Goal: Information Seeking & Learning: Learn about a topic

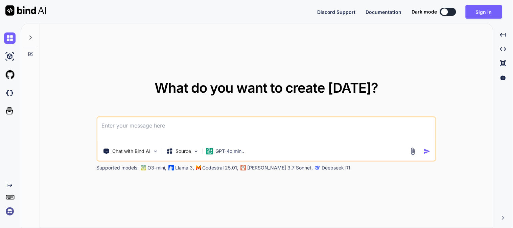
click at [263, 125] on textarea at bounding box center [267, 129] width 338 height 25
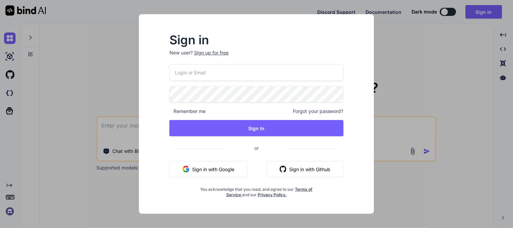
click at [232, 76] on input "email" at bounding box center [256, 72] width 174 height 17
type input "r"
click at [389, 65] on div "Sign in New user? Sign up for free Remember me Forgot your password? Sign In or…" at bounding box center [256, 114] width 513 height 228
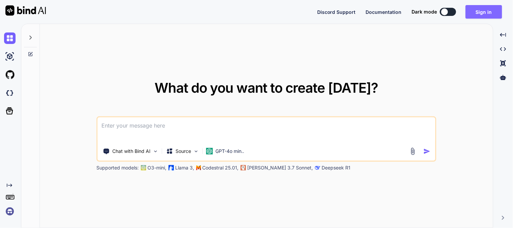
click at [478, 13] on button "Sign in" at bounding box center [483, 12] width 37 height 14
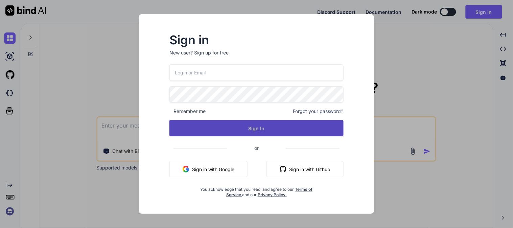
click at [274, 128] on button "Sign In" at bounding box center [256, 128] width 174 height 16
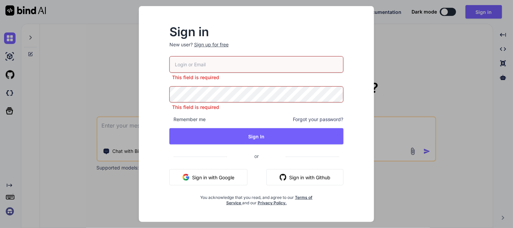
click at [190, 61] on input "email" at bounding box center [256, 64] width 174 height 17
type input "[EMAIL_ADDRESS][DOMAIN_NAME]"
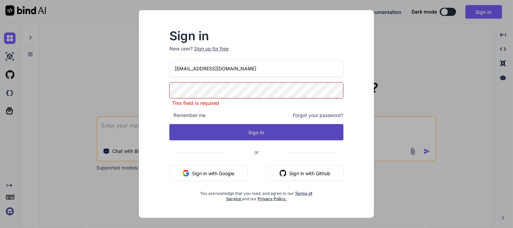
click at [242, 131] on button "Sign In" at bounding box center [256, 132] width 174 height 16
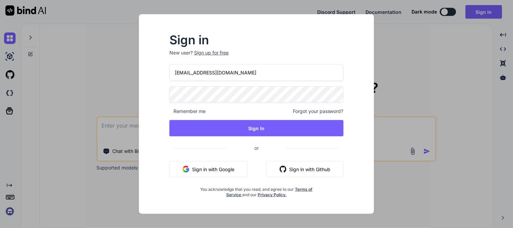
click at [409, 46] on div "Sign in New user? Sign up for free newuser@yopmail.com Remember me Forgot your …" at bounding box center [256, 114] width 513 height 228
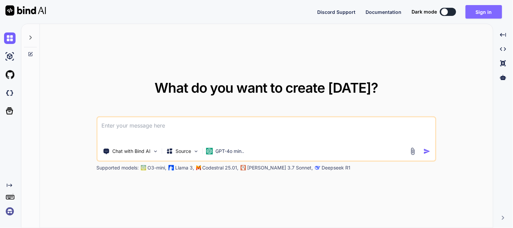
click at [491, 6] on button "Sign in" at bounding box center [483, 12] width 37 height 14
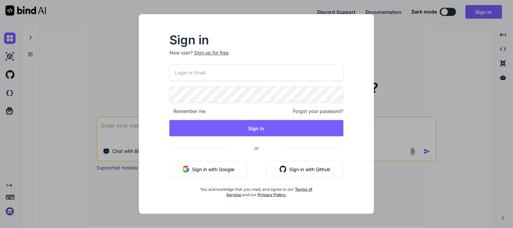
click at [184, 71] on input "email" at bounding box center [256, 72] width 174 height 17
type input "ram1@yopmail.com"
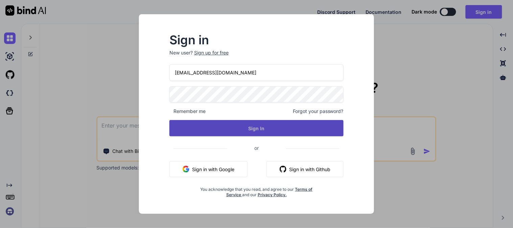
click at [243, 127] on button "Sign In" at bounding box center [256, 128] width 174 height 16
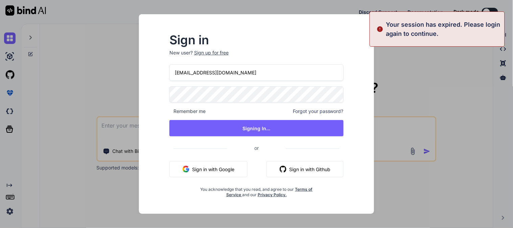
type textarea "x"
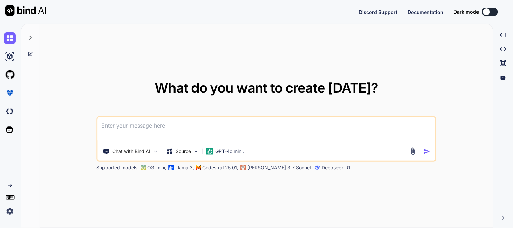
click at [279, 117] on textarea at bounding box center [267, 129] width 338 height 25
click at [488, 13] on div at bounding box center [486, 11] width 7 height 7
click at [191, 132] on textarea at bounding box center [267, 129] width 338 height 25
type textarea "w"
type textarea "x"
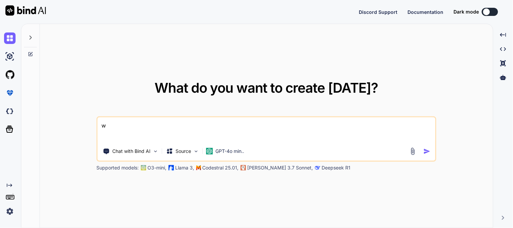
type textarea "wh"
type textarea "x"
type textarea "wht"
type textarea "x"
type textarea "wht"
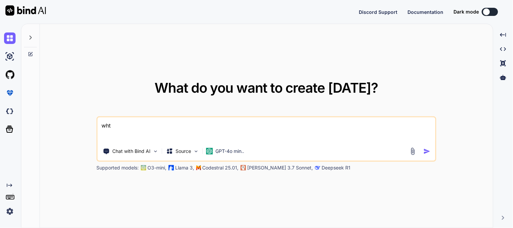
type textarea "x"
type textarea "wht"
type textarea "x"
type textarea "wh"
type textarea "x"
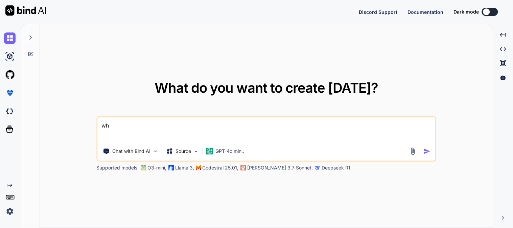
type textarea "wha"
type textarea "x"
type textarea "what"
type textarea "x"
type textarea "what"
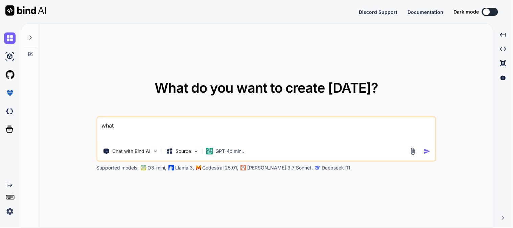
type textarea "x"
type textarea "what i"
type textarea "x"
type textarea "what is"
type textarea "x"
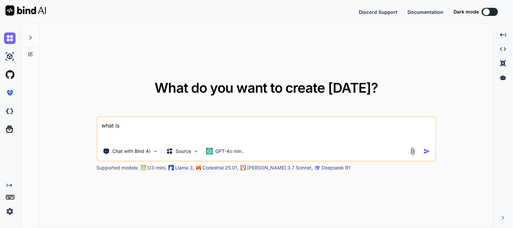
type textarea "what is"
type textarea "x"
type textarea "what is p"
type textarea "x"
type textarea "what is ph"
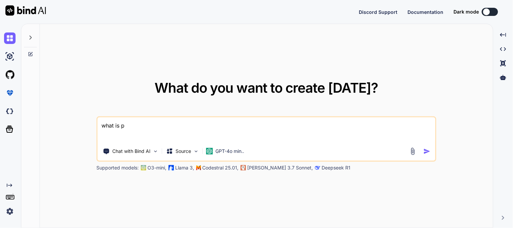
type textarea "x"
type textarea "what is php"
type textarea "x"
click at [188, 125] on textarea "what is php" at bounding box center [267, 129] width 338 height 25
type textarea "what is php"
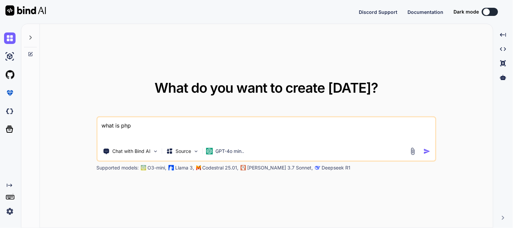
click at [428, 151] on img "button" at bounding box center [427, 151] width 7 height 7
click at [427, 151] on img "button" at bounding box center [427, 151] width 7 height 7
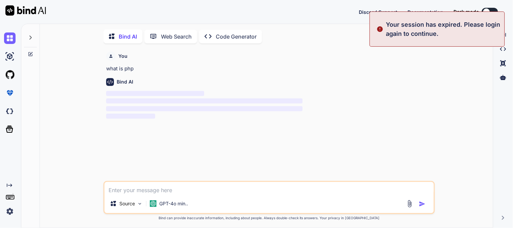
scroll to position [2, 0]
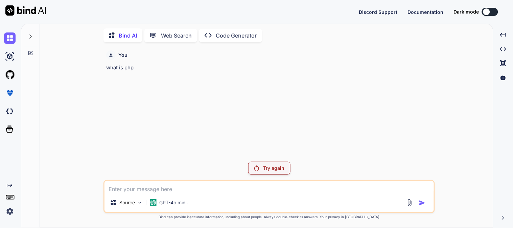
drag, startPoint x: 381, startPoint y: 102, endPoint x: 384, endPoint y: 97, distance: 6.0
click at [383, 99] on div "You what is php" at bounding box center [270, 102] width 330 height 109
click at [110, 56] on img at bounding box center [111, 55] width 5 height 5
click at [111, 55] on img at bounding box center [111, 55] width 5 height 5
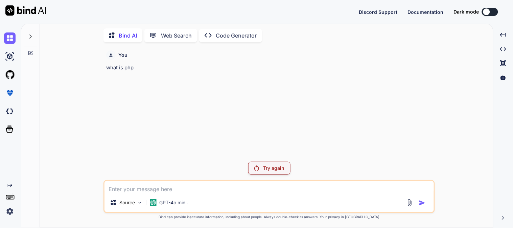
click at [20, 10] on img at bounding box center [25, 10] width 41 height 10
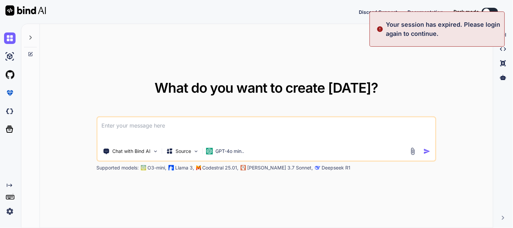
click at [11, 8] on img at bounding box center [25, 10] width 41 height 10
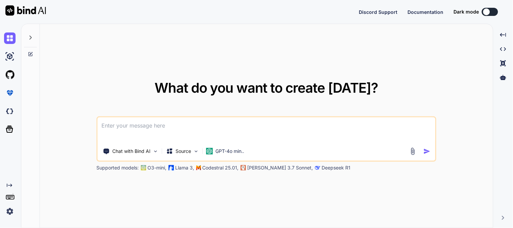
drag, startPoint x: 68, startPoint y: 104, endPoint x: 68, endPoint y: 115, distance: 11.2
click at [68, 113] on div "What do you want to create [DATE]? Chat with Bind AI Source GPT-4o min.. Suppor…" at bounding box center [266, 126] width 453 height 204
click at [7, 209] on img at bounding box center [9, 211] width 11 height 11
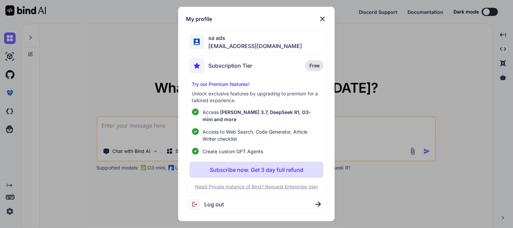
click at [217, 201] on span "Log out" at bounding box center [215, 204] width 20 height 8
type textarea "x"
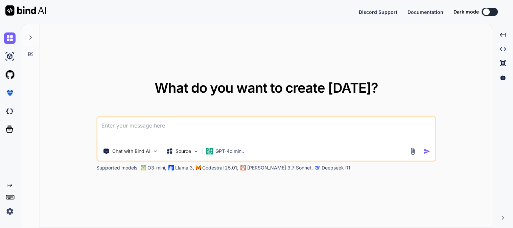
click at [5, 212] on img at bounding box center [9, 211] width 11 height 11
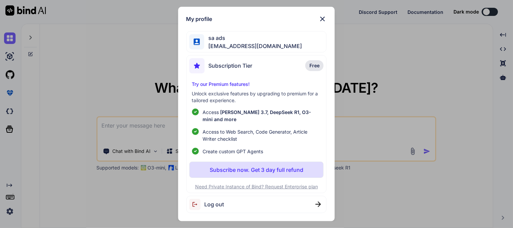
click at [318, 201] on img at bounding box center [317, 203] width 5 height 5
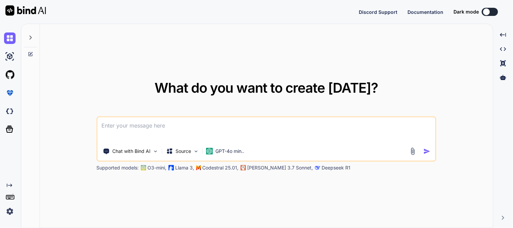
click at [6, 210] on img at bounding box center [9, 211] width 11 height 11
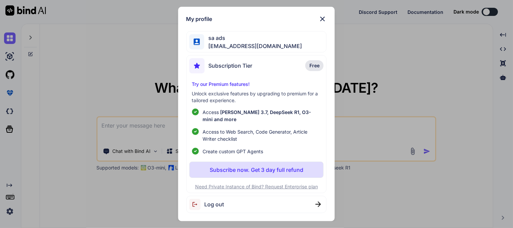
click at [248, 49] on span "ram1@yopmail.com" at bounding box center [253, 46] width 98 height 8
click at [323, 23] on img at bounding box center [322, 19] width 8 height 8
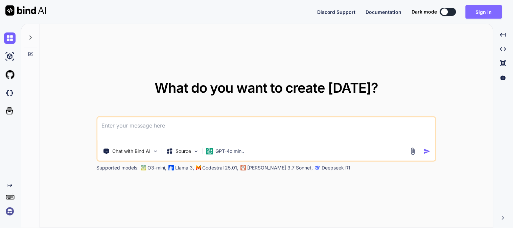
click at [486, 10] on button "Sign in" at bounding box center [483, 12] width 37 height 14
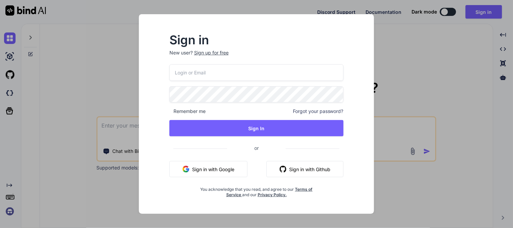
click at [215, 51] on div "Sign up for free" at bounding box center [211, 52] width 34 height 7
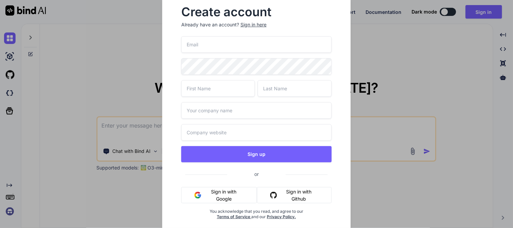
click at [206, 47] on input "email" at bounding box center [256, 44] width 150 height 17
click at [208, 45] on input "[EMAIL_ADDRESS][DOMAIN_NAME]" at bounding box center [256, 44] width 150 height 17
click at [254, 46] on input "[EMAIL_ADDRESS][DOMAIN_NAME]" at bounding box center [256, 44] width 150 height 17
type input "[EMAIL_ADDRESS][DOMAIN_NAME]"
click at [210, 94] on input "text" at bounding box center [218, 88] width 74 height 17
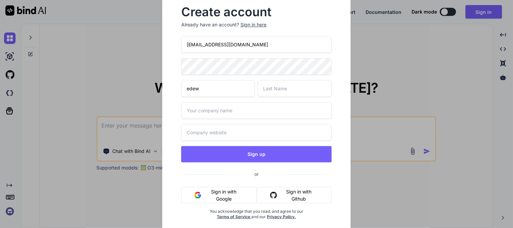
type input "edew"
click at [283, 90] on input "text" at bounding box center [295, 88] width 74 height 17
type input "ewd"
click at [243, 113] on input "text" at bounding box center [256, 110] width 150 height 17
type input "ededed"
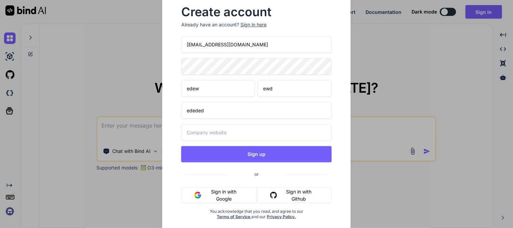
click at [219, 129] on input "text" at bounding box center [256, 132] width 150 height 17
type input "[DOMAIN_NAME]"
click at [266, 50] on input "[EMAIL_ADDRESS][DOMAIN_NAME]" at bounding box center [256, 44] width 150 height 17
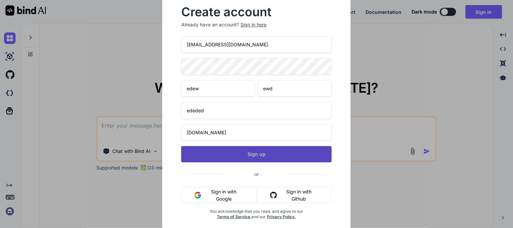
click at [249, 154] on button "Sign up" at bounding box center [256, 154] width 150 height 16
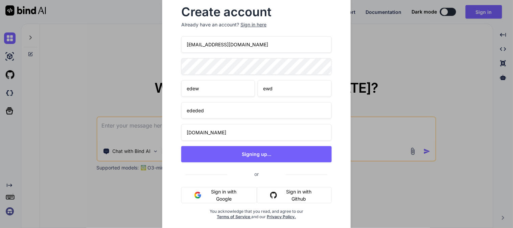
type textarea "x"
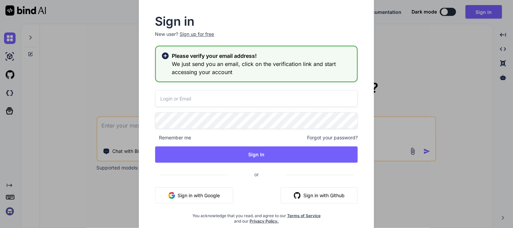
click at [228, 95] on input "email" at bounding box center [256, 98] width 203 height 17
paste input "[EMAIL_ADDRESS][DOMAIN_NAME]"
type input "[EMAIL_ADDRESS][DOMAIN_NAME]"
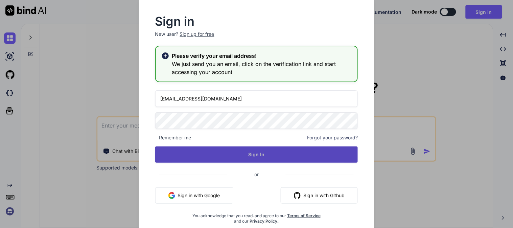
click at [244, 151] on button "Sign In" at bounding box center [256, 154] width 203 height 16
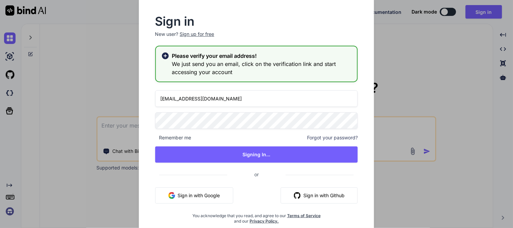
click at [155, 137] on span "Remember me" at bounding box center [173, 137] width 36 height 7
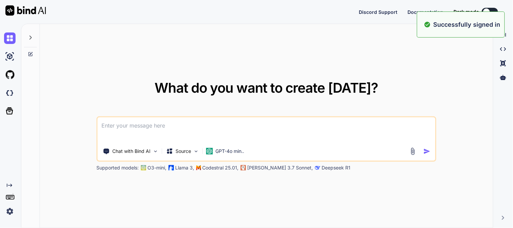
click at [431, 64] on div "What do you want to create [DATE]? Chat with Bind AI Source GPT-4o min.. Suppor…" at bounding box center [266, 126] width 453 height 204
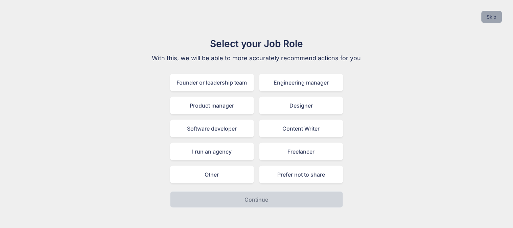
click at [495, 19] on button "Skip" at bounding box center [491, 17] width 21 height 12
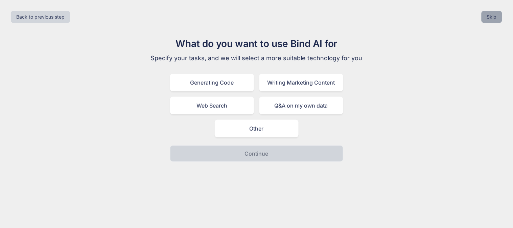
click at [495, 19] on button "Skip" at bounding box center [491, 17] width 21 height 12
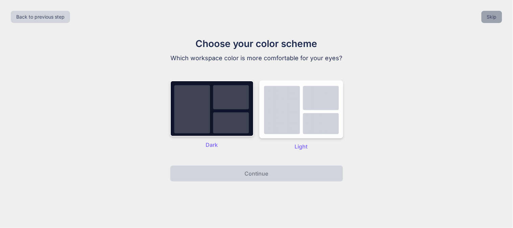
click at [495, 19] on button "Skip" at bounding box center [491, 17] width 21 height 12
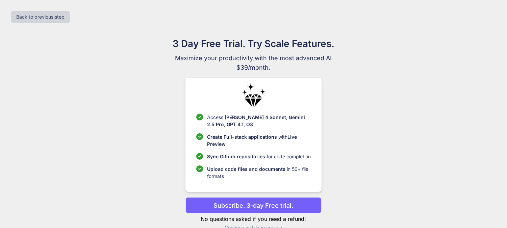
scroll to position [14, 0]
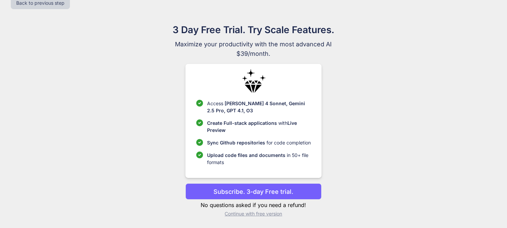
click at [251, 214] on p "Continue with free version" at bounding box center [254, 213] width 136 height 7
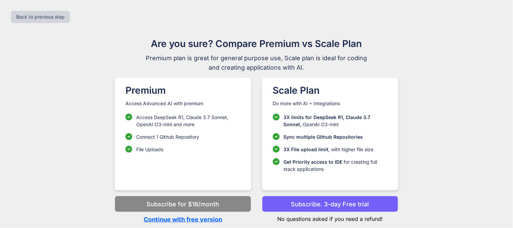
click at [203, 219] on p "Continue with free version" at bounding box center [183, 219] width 136 height 9
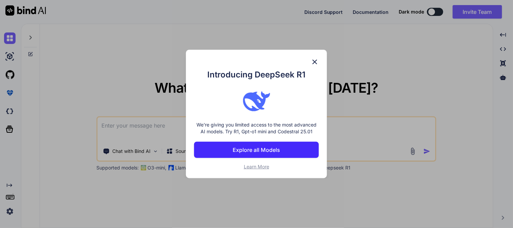
click at [313, 60] on img at bounding box center [315, 62] width 8 height 8
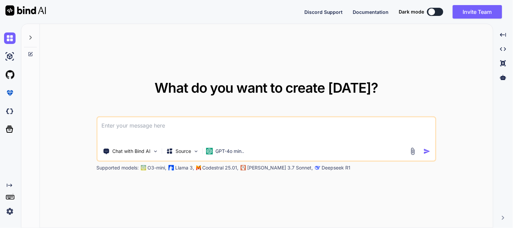
click at [434, 11] on div at bounding box center [431, 11] width 7 height 7
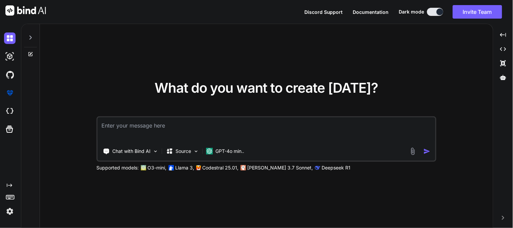
click at [144, 132] on textarea at bounding box center [267, 129] width 338 height 25
paste textarea "public function retrunIndex() { try { $userTimezone = session('user_timezone', …"
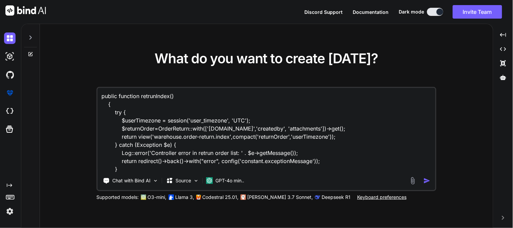
scroll to position [9, 0]
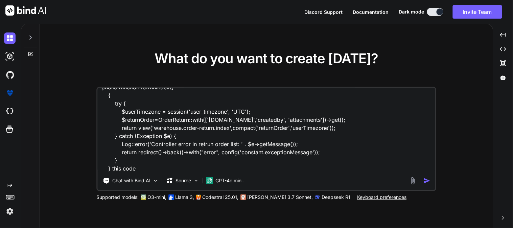
paste textarea "#lorem: ipsum:4 [▼ 0 => Dol\Sitame \ ConseCtetur {#5089 ▼ #adipiscing: "elits" …"
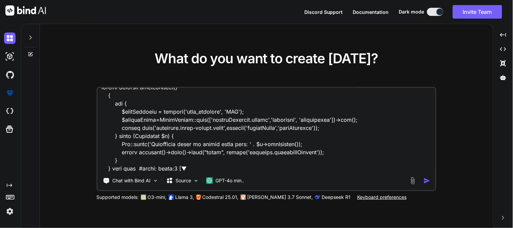
scroll to position [634, 0]
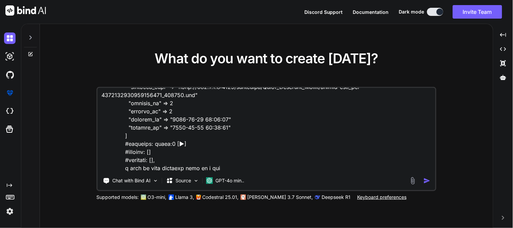
type textarea "loremi dolorsit ametcoNsect() { adi { $elitSeddoeiu = tempori('utla_etdolore', …"
click at [424, 182] on img "button" at bounding box center [427, 180] width 7 height 7
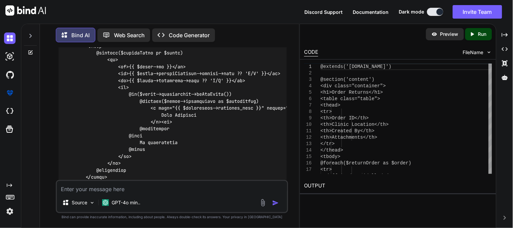
scroll to position [406, 0]
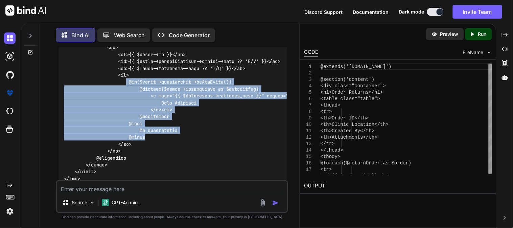
drag, startPoint x: 153, startPoint y: 137, endPoint x: 126, endPoint y: 81, distance: 61.8
click at [126, 81] on div at bounding box center [172, 61] width 228 height 266
copy code "@if($order->attachments->isNotEmpty()) @foreach($order->attachments as $attachm…"
